Goal: Task Accomplishment & Management: Manage account settings

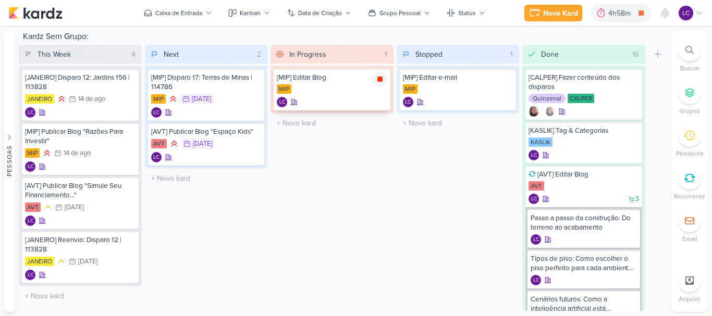
click at [382, 77] on icon at bounding box center [380, 79] width 8 height 8
click at [627, 11] on div "4h58m" at bounding box center [635, 13] width 26 height 11
click at [619, 17] on icon at bounding box center [615, 13] width 10 height 10
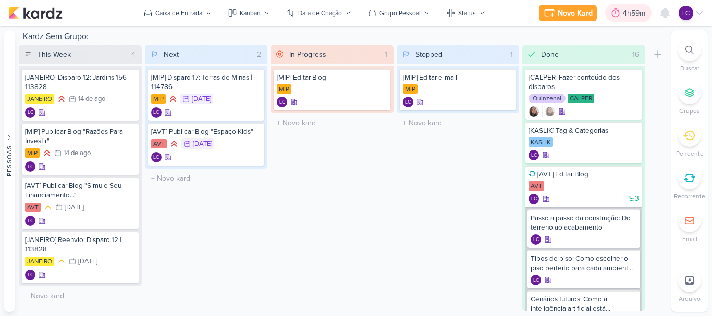
click at [613, 11] on icon at bounding box center [616, 12] width 8 height 9
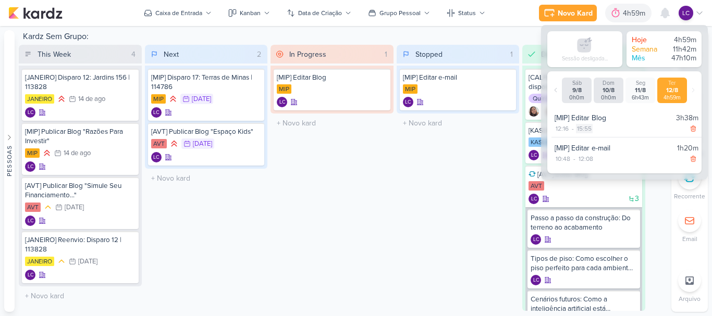
click at [587, 129] on div "15:55" at bounding box center [584, 128] width 17 height 9
select select "15"
select select "55"
click at [583, 138] on select "00 01 02 03 04 05 06 07 08 09 10 11 12 13 14 15 16 17 18 19 20 21 22 23" at bounding box center [583, 141] width 15 height 13
select select "14"
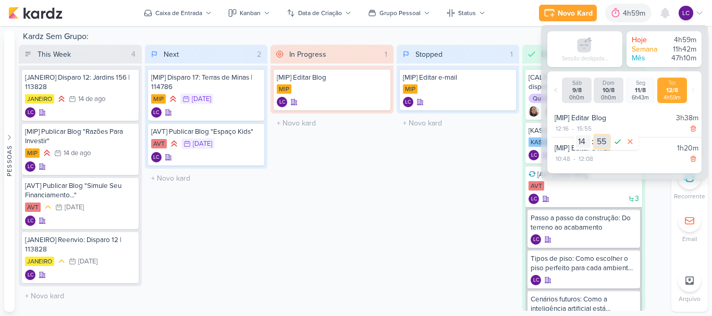
click at [601, 143] on select "00 01 02 03 04 05 06 07 08 09 10 11 12 13 14 15 16 17 18 19 20 21 22 23 24 25 2…" at bounding box center [601, 141] width 15 height 13
select select "49"
click at [617, 139] on icon at bounding box center [617, 141] width 13 height 13
click at [440, 179] on div "Stopped 1 Mover Para Esquerda Mover Para Direita Deletar [MIP] Editar e-mail MIP" at bounding box center [457, 178] width 123 height 266
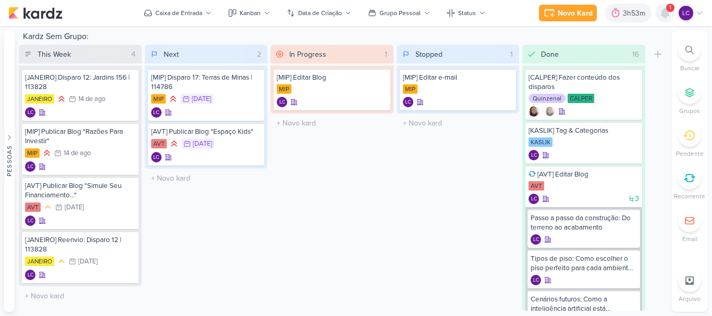
click at [662, 13] on icon at bounding box center [664, 12] width 8 height 9
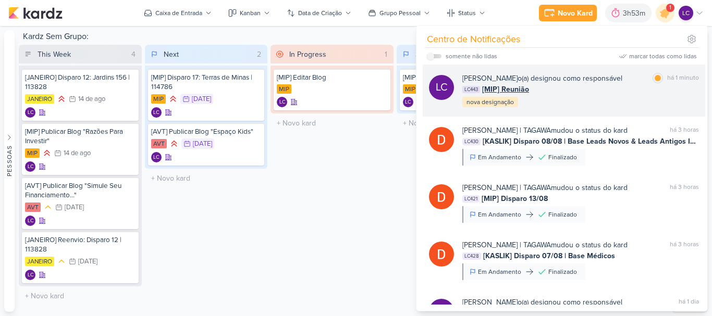
click at [486, 92] on span "[MIP] Reunião" at bounding box center [505, 89] width 47 height 11
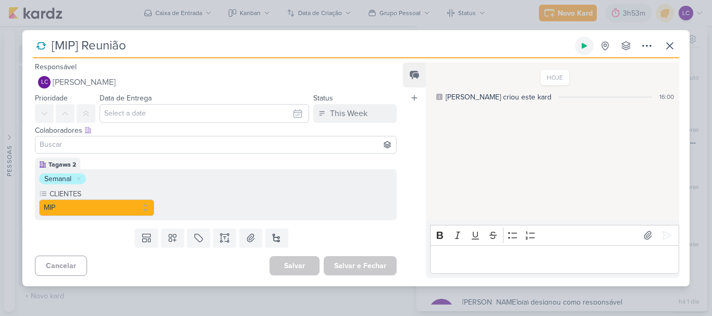
click at [581, 40] on button at bounding box center [584, 45] width 19 height 19
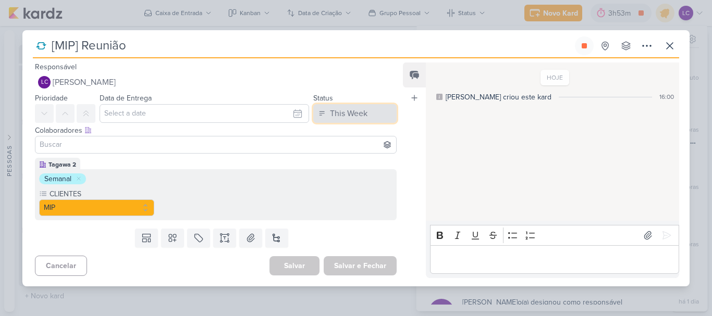
click at [380, 116] on button "This Week" at bounding box center [354, 113] width 83 height 19
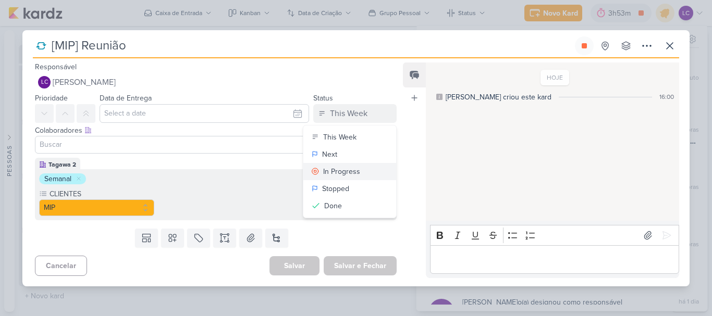
click at [341, 173] on div "In Progress" at bounding box center [341, 171] width 37 height 11
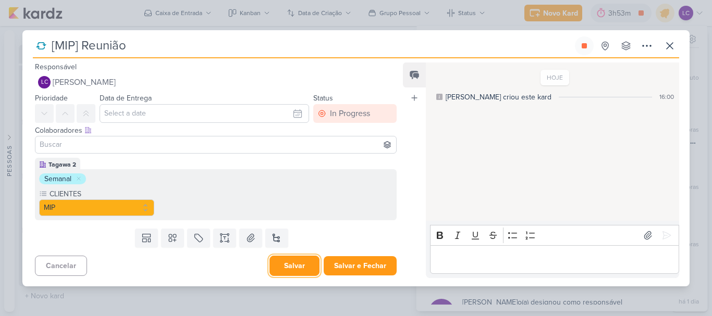
click at [297, 267] on button "Salvar" at bounding box center [294, 266] width 50 height 20
click at [0, 0] on div at bounding box center [0, 0] width 0 height 0
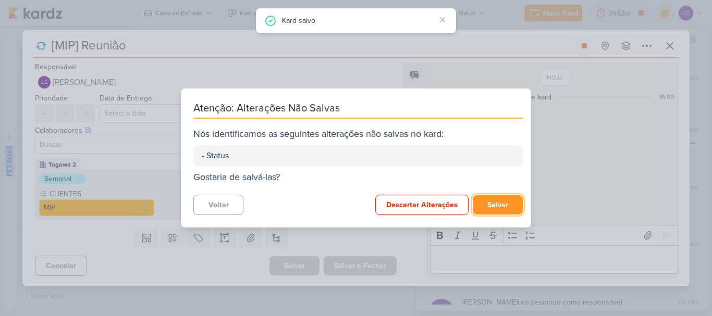
click at [506, 201] on button "Salvar" at bounding box center [497, 204] width 50 height 19
click at [506, 201] on div "Descartar Alterações Salvar" at bounding box center [448, 205] width 147 height 20
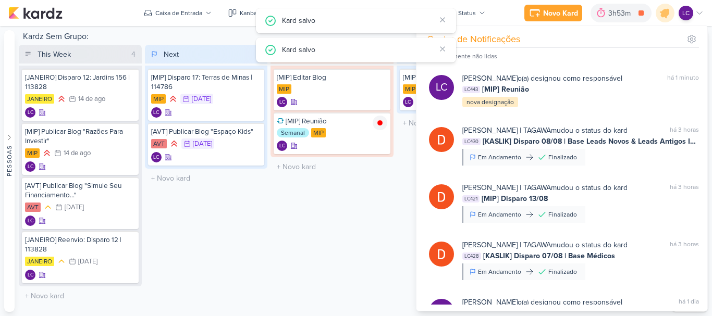
click at [355, 207] on div "In Progress 2 Mover Para Esquerda Mover Para Direita Deletar [MIP] Editar Blog …" at bounding box center [331, 178] width 123 height 266
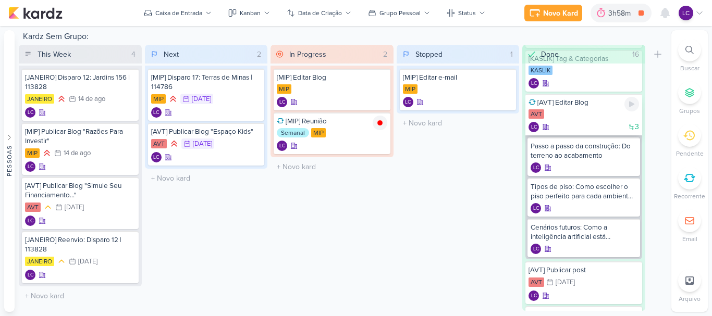
scroll to position [635, 0]
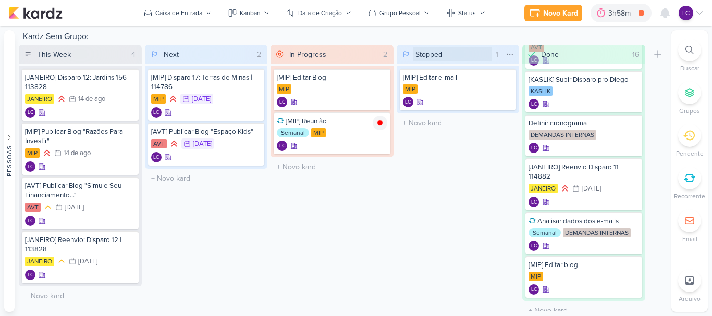
click at [439, 49] on input "Stopped" at bounding box center [452, 54] width 79 height 15
click at [438, 49] on input "Stopped" at bounding box center [452, 54] width 79 height 15
type input "Stand-By"
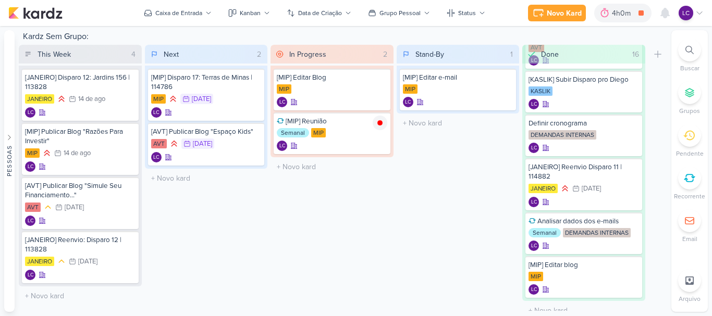
click at [692, 15] on div "LC" at bounding box center [685, 13] width 15 height 15
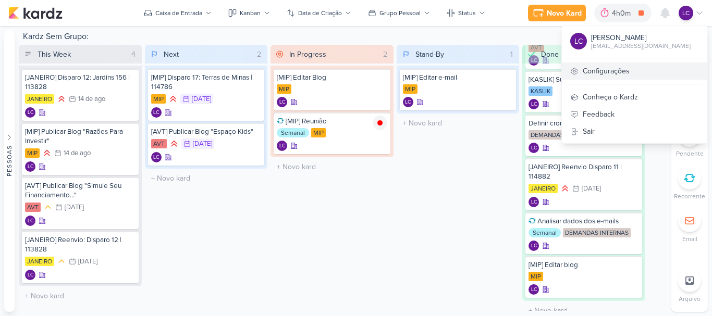
click at [612, 75] on link "Configurações" at bounding box center [634, 71] width 145 height 17
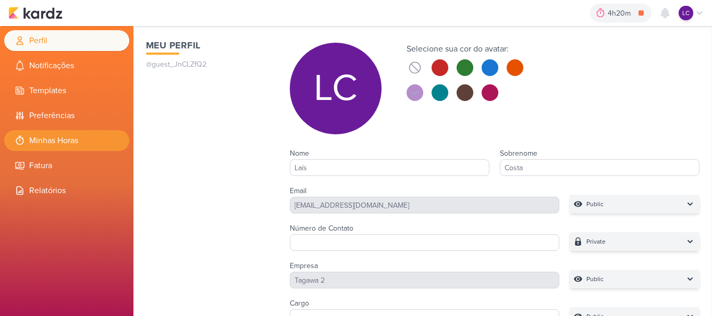
click at [27, 138] on li "Minhas Horas" at bounding box center [66, 140] width 125 height 21
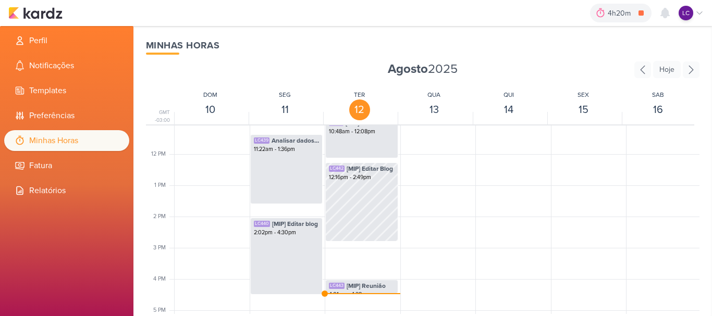
scroll to position [373, 0]
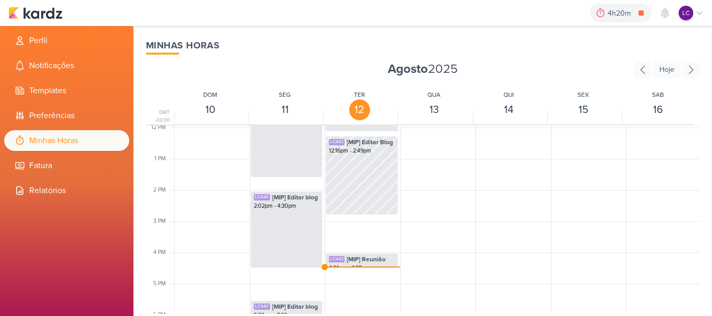
drag, startPoint x: 707, startPoint y: 222, endPoint x: 711, endPoint y: 204, distance: 19.2
click at [711, 204] on div "Minhas Horas Agosto 2025 Hoje GMT -03:00 DOM 10 SEG 11 TER 12 QUA 13 QUI 14 SEX…" at bounding box center [422, 171] width 578 height 290
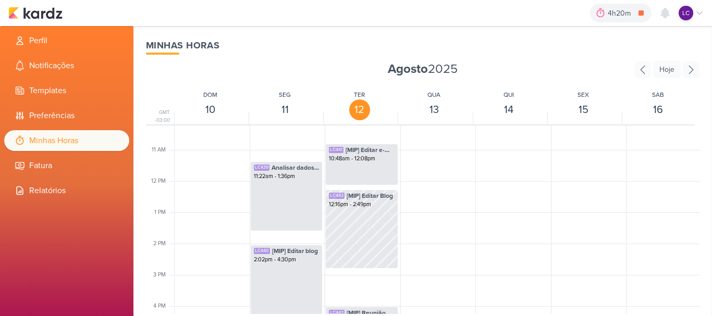
scroll to position [280, 0]
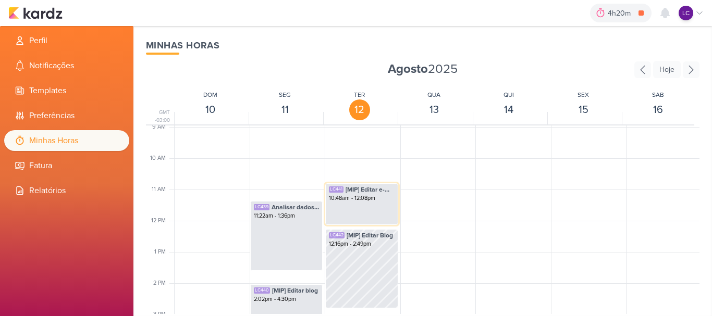
click at [367, 188] on span "[MIP] Editar e-mail" at bounding box center [369, 189] width 49 height 9
select select "pm"
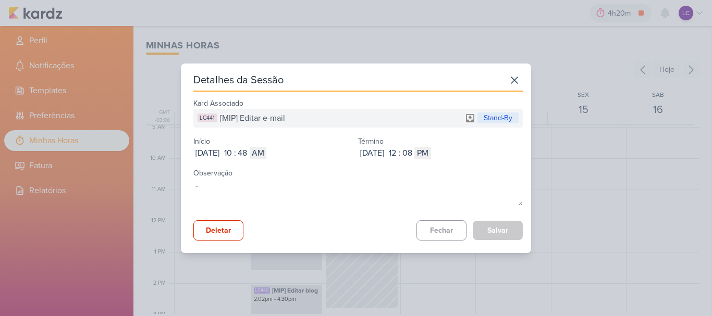
click at [449, 39] on div "Detalhes da Sessão Kard Associado LC441 [MIP] Editar e-mail Stand-By Início Aug…" at bounding box center [356, 158] width 712 height 316
click at [512, 81] on icon at bounding box center [514, 80] width 17 height 17
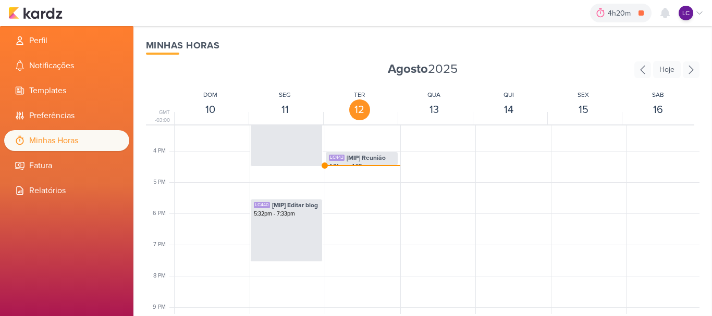
scroll to position [472, 0]
click at [707, 254] on div "Minhas Horas Agosto 2025 Hoje GMT -03:00 DOM 10 SEG 11 TER 12 QUA 13 QUI 14 SEX…" at bounding box center [422, 171] width 578 height 290
click at [21, 15] on img at bounding box center [35, 13] width 54 height 13
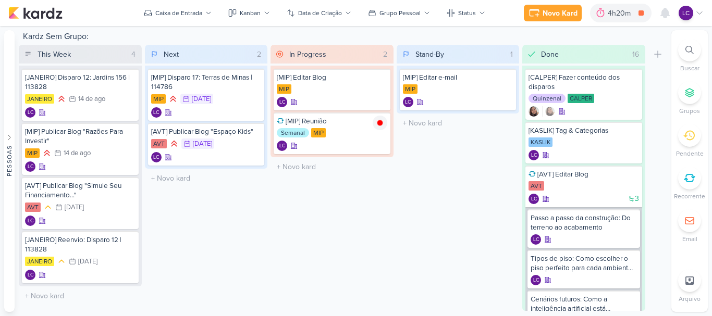
click at [702, 15] on icon at bounding box center [699, 13] width 8 height 8
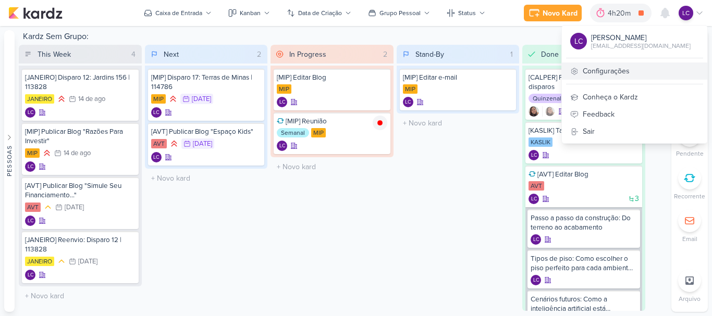
click at [645, 70] on link "Configurações" at bounding box center [634, 71] width 145 height 17
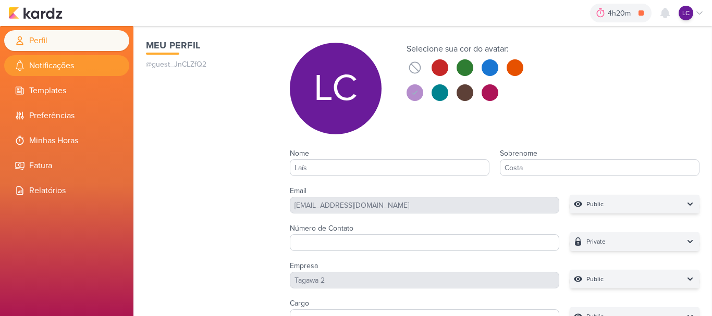
click at [29, 71] on li "Notificações" at bounding box center [66, 65] width 125 height 21
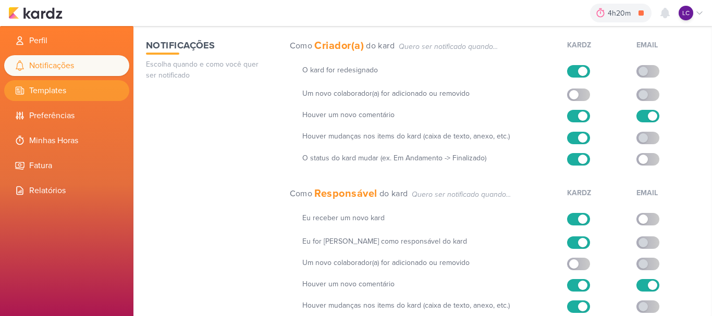
click at [33, 91] on li "Templates" at bounding box center [66, 90] width 125 height 21
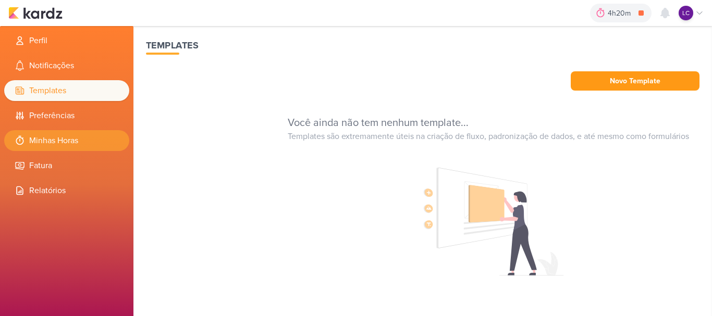
click at [26, 134] on li "Minhas Horas" at bounding box center [66, 140] width 125 height 21
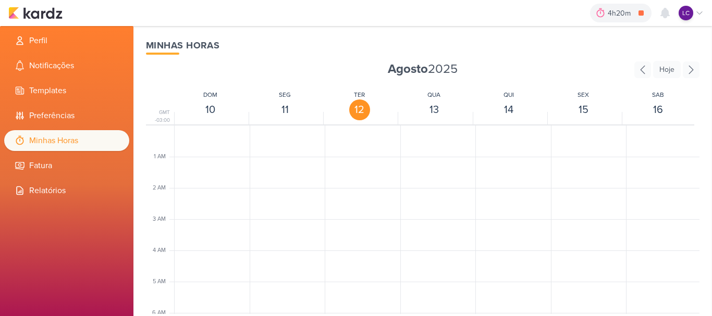
scroll to position [246, 0]
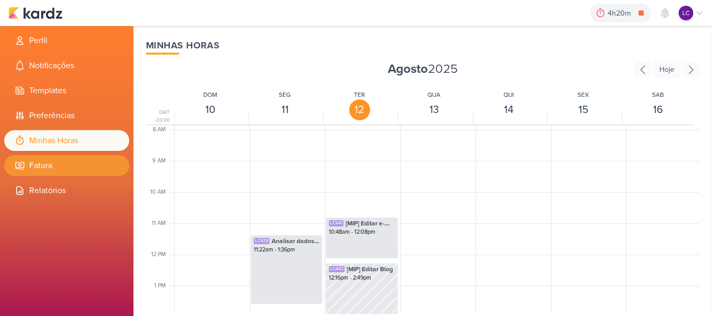
click at [32, 164] on li "Fatura" at bounding box center [66, 165] width 125 height 21
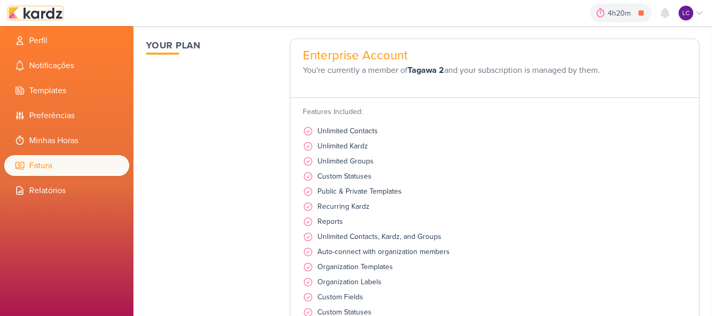
click at [30, 13] on img at bounding box center [35, 13] width 54 height 13
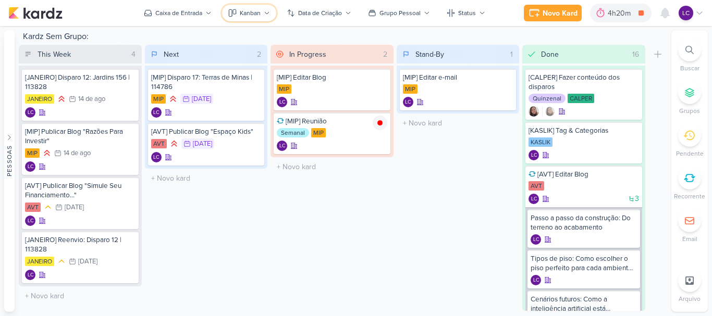
click at [264, 14] on icon at bounding box center [267, 13] width 6 height 6
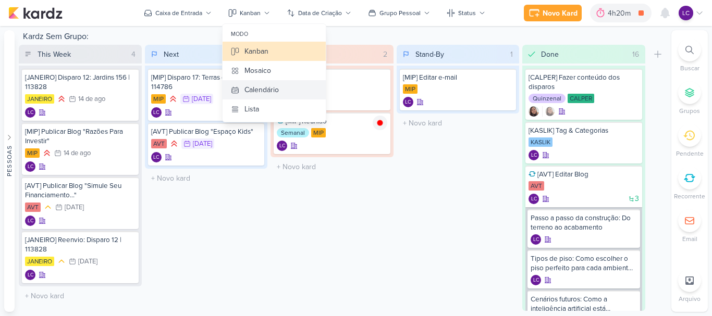
click at [280, 98] on button "Calendário" at bounding box center [273, 89] width 103 height 19
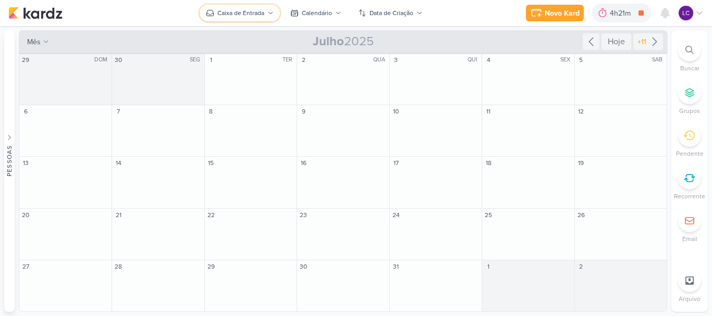
click at [263, 15] on div "Caixa de Entrada" at bounding box center [240, 12] width 47 height 9
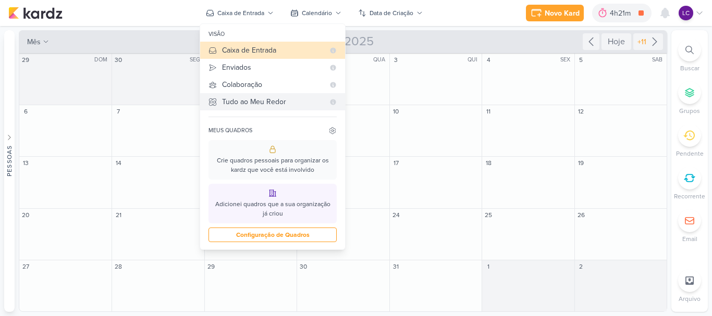
click at [302, 106] on div "Tudo ao Meu Redor" at bounding box center [273, 101] width 102 height 11
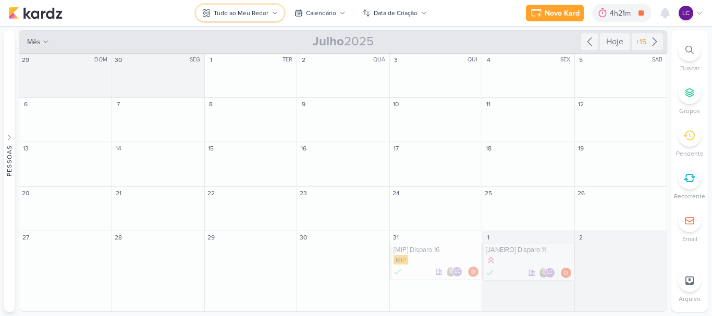
click at [240, 11] on div "Tudo ao Meu Redor" at bounding box center [241, 12] width 55 height 9
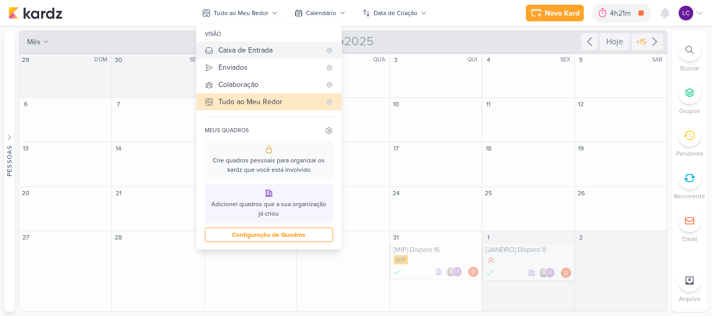
click at [278, 50] on div "Caixa de Entrada" at bounding box center [269, 50] width 102 height 11
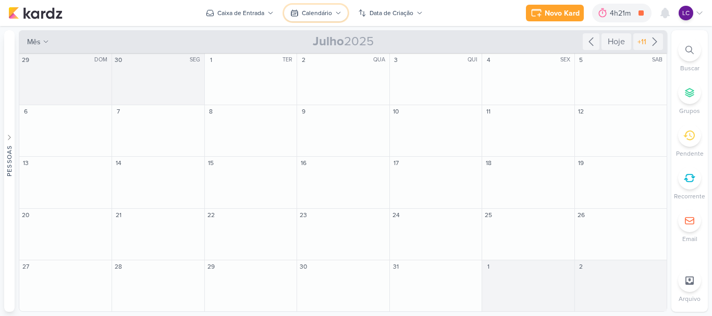
click at [333, 9] on button "Calendário" at bounding box center [316, 13] width 64 height 17
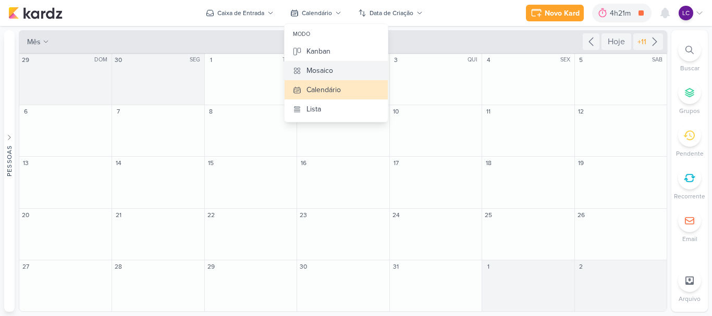
click at [322, 71] on div "Mosaico" at bounding box center [319, 70] width 27 height 11
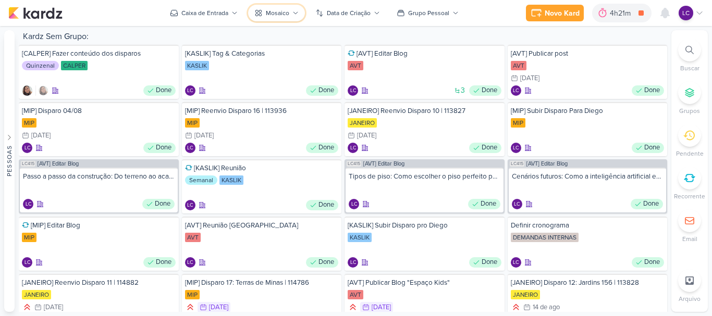
click at [296, 16] on button "Mosaico" at bounding box center [276, 13] width 57 height 17
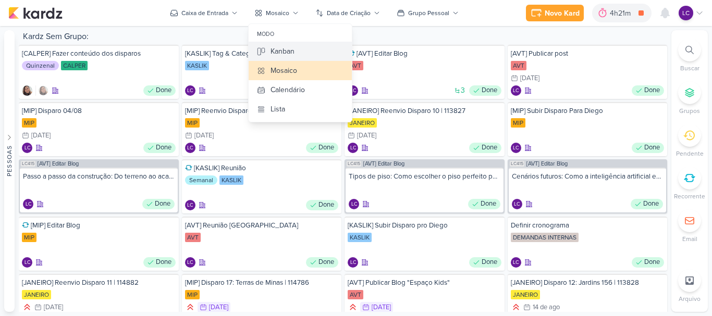
click at [315, 55] on button "Kanban" at bounding box center [299, 51] width 103 height 19
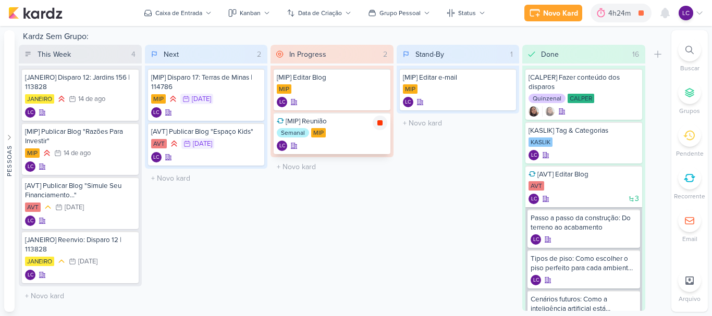
click at [380, 127] on icon at bounding box center [380, 123] width 8 height 8
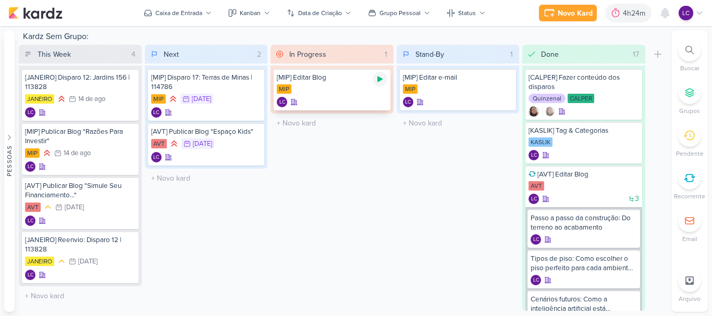
click at [377, 81] on icon at bounding box center [379, 80] width 5 height 6
